Goal: Information Seeking & Learning: Learn about a topic

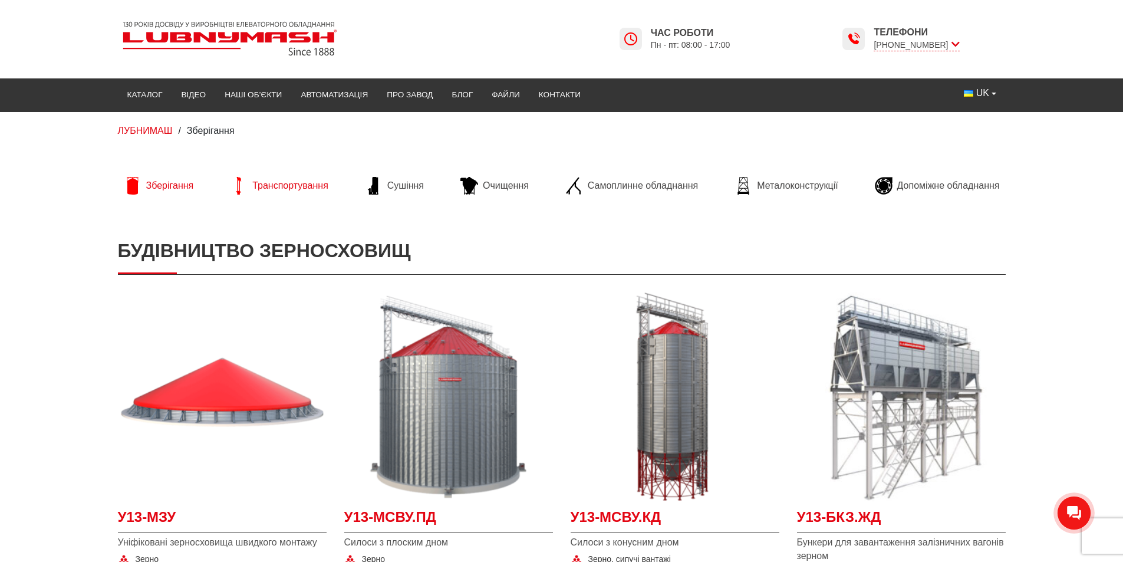
click at [273, 189] on span "Транспортування" at bounding box center [290, 185] width 76 height 13
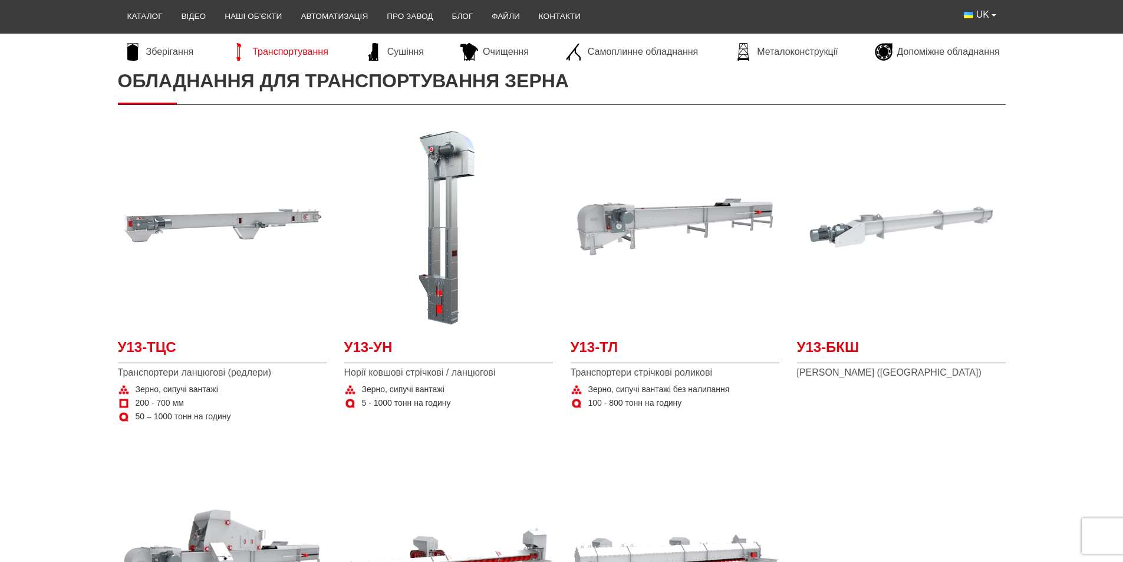
scroll to position [236, 0]
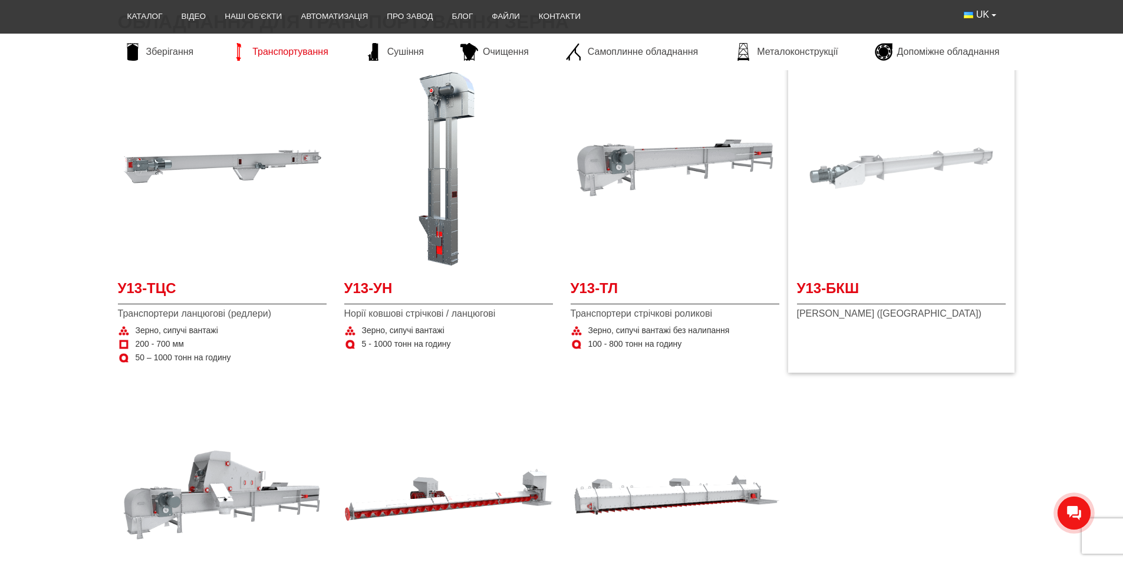
click at [910, 251] on img at bounding box center [901, 168] width 209 height 209
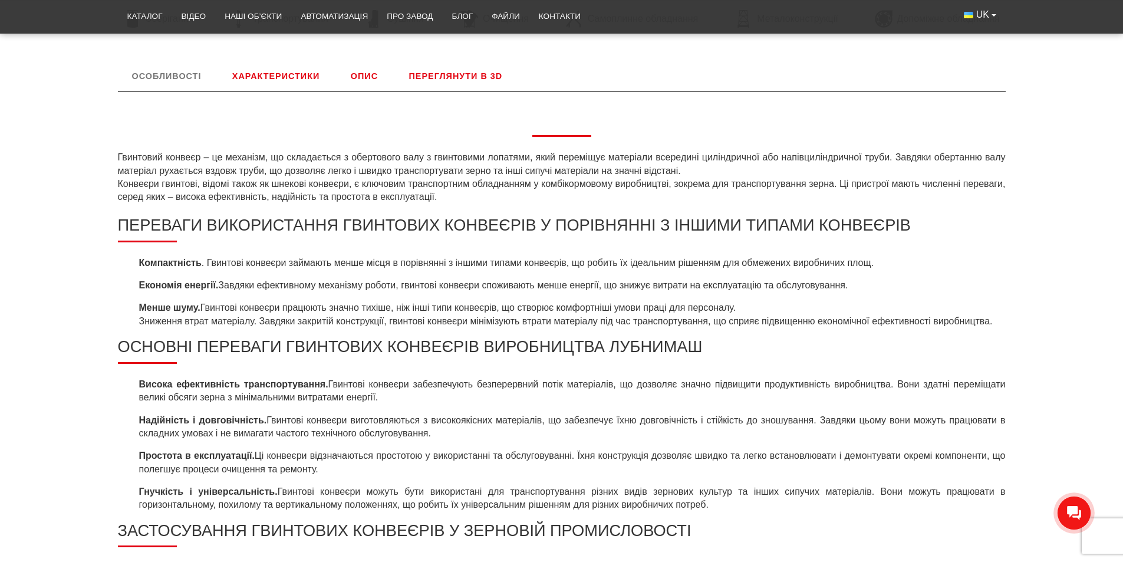
click at [263, 85] on link "Характеристики" at bounding box center [276, 76] width 116 height 31
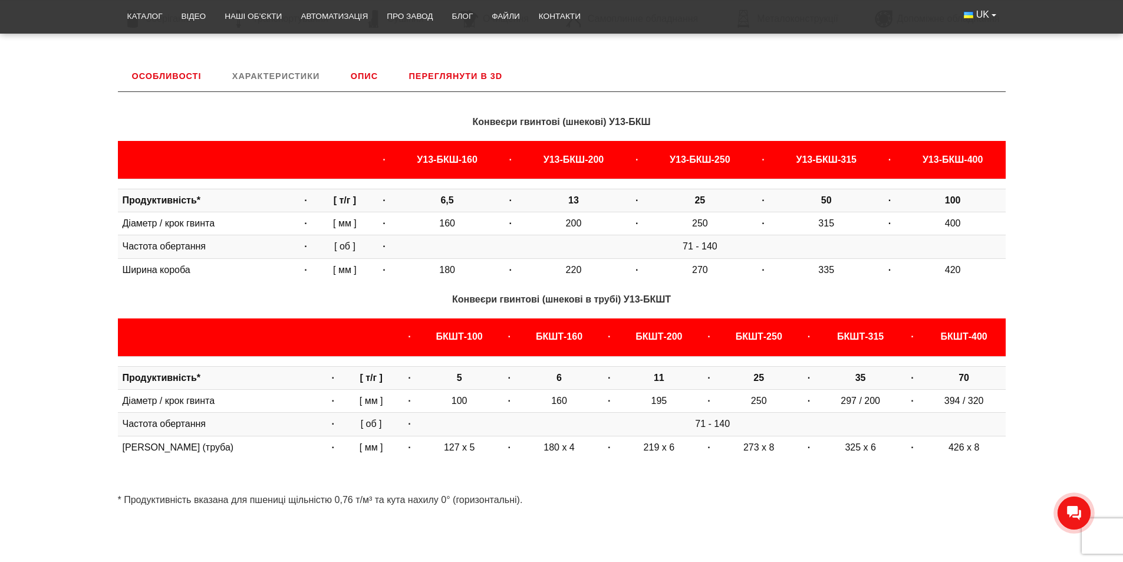
scroll to position [491, 0]
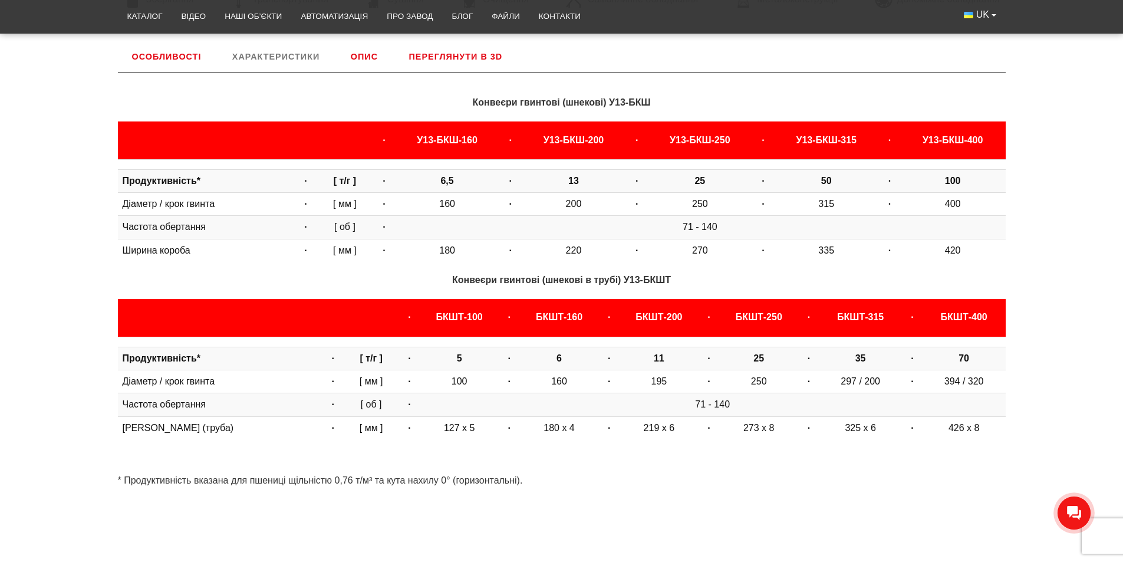
click at [422, 74] on div "Конвеєри гвинтові (шнекові) У13-БКШ · У13-БКШ-160 · У13-БКШ-200 · У13-БКШ-250 ·…" at bounding box center [562, 285] width 888 height 427
click at [430, 68] on link "Переглянути в 3D" at bounding box center [456, 56] width 122 height 31
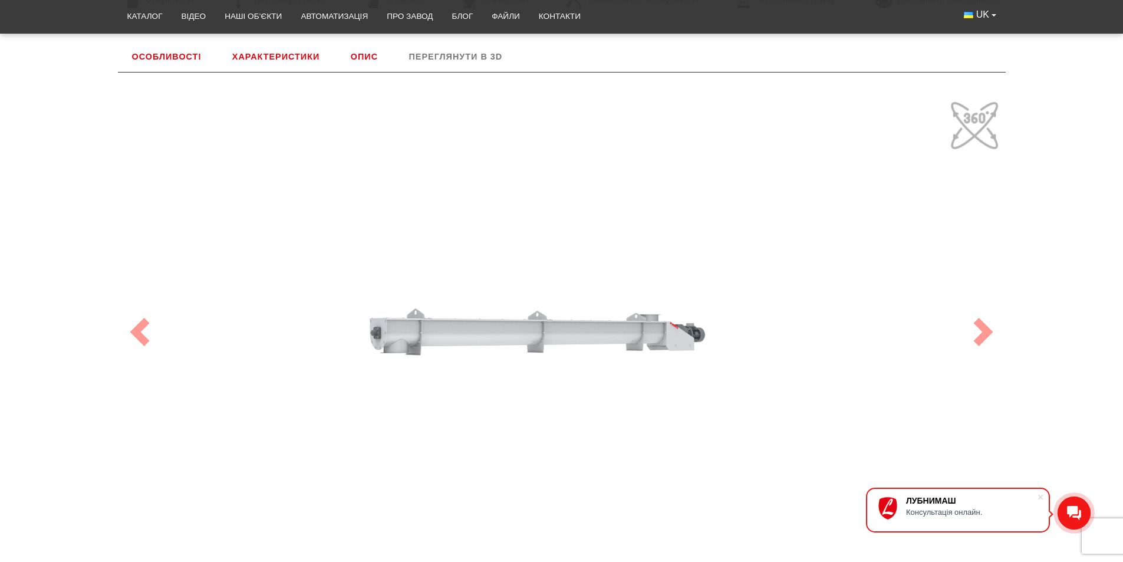
click at [270, 45] on link "Характеристики" at bounding box center [276, 56] width 116 height 31
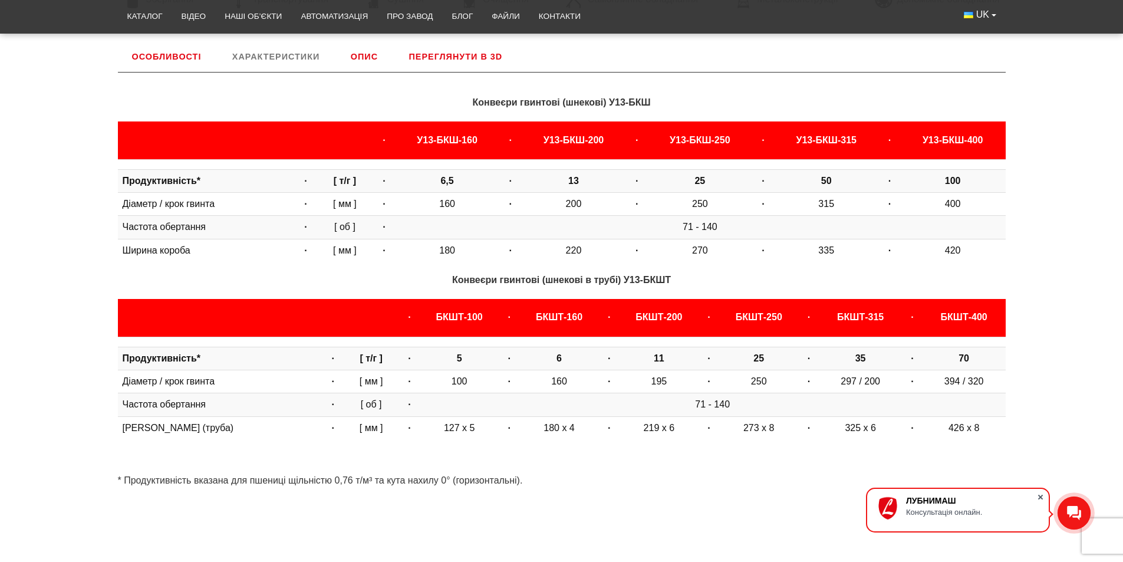
click at [1045, 493] on span at bounding box center [1041, 497] width 12 height 12
click at [193, 67] on link "Особливості" at bounding box center [167, 56] width 98 height 31
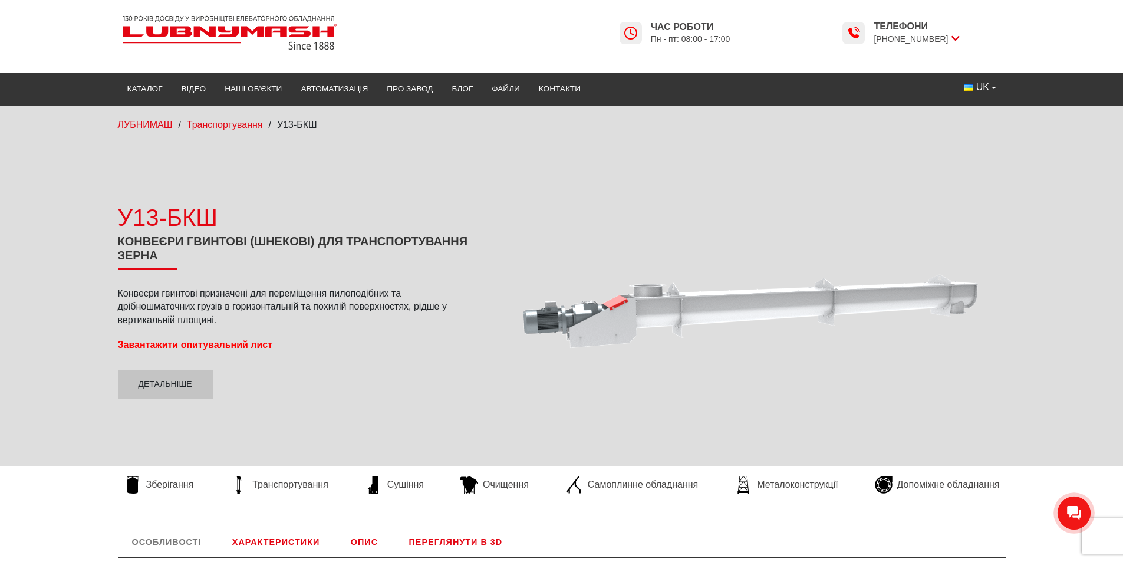
scroll to position [0, 0]
